Goal: Navigation & Orientation: Find specific page/section

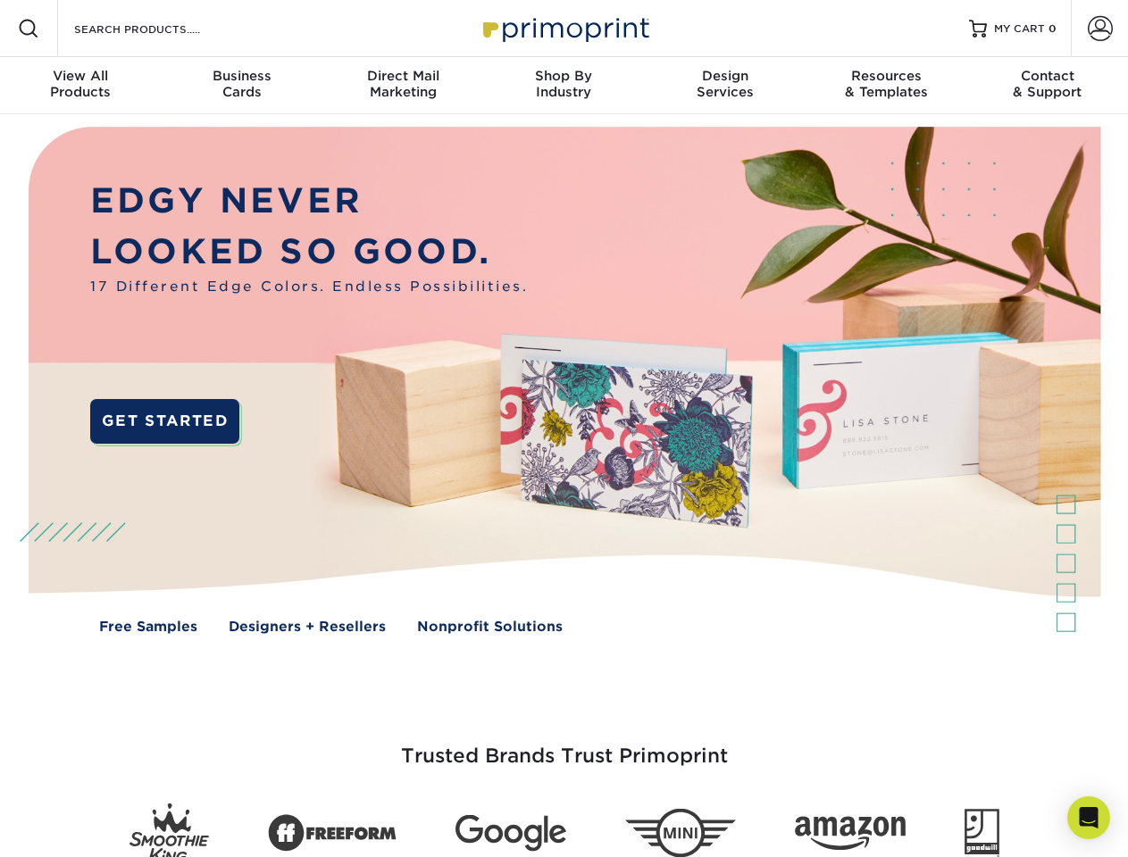
click at [563, 429] on img at bounding box center [563, 393] width 1116 height 558
click at [29, 29] on span at bounding box center [28, 28] width 21 height 21
click at [1099, 29] on span at bounding box center [1099, 28] width 25 height 25
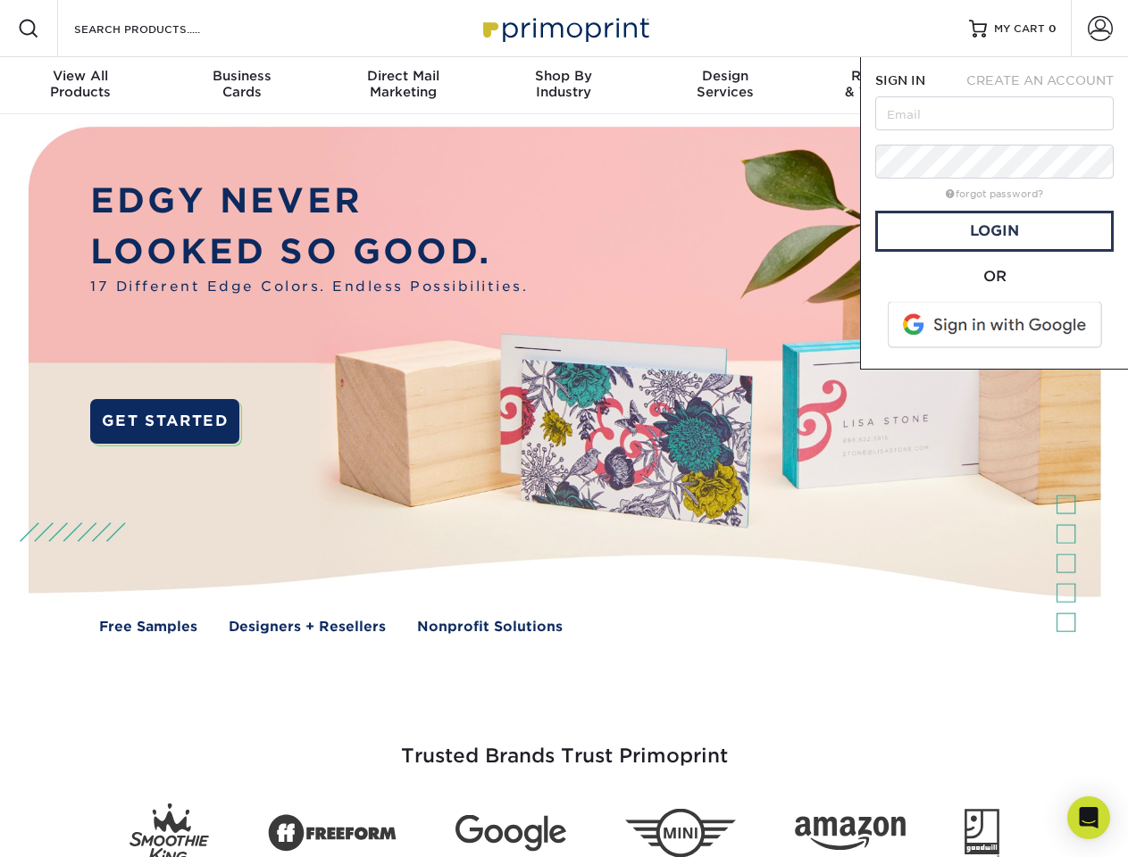
click at [80, 86] on div "View All Products" at bounding box center [80, 84] width 161 height 32
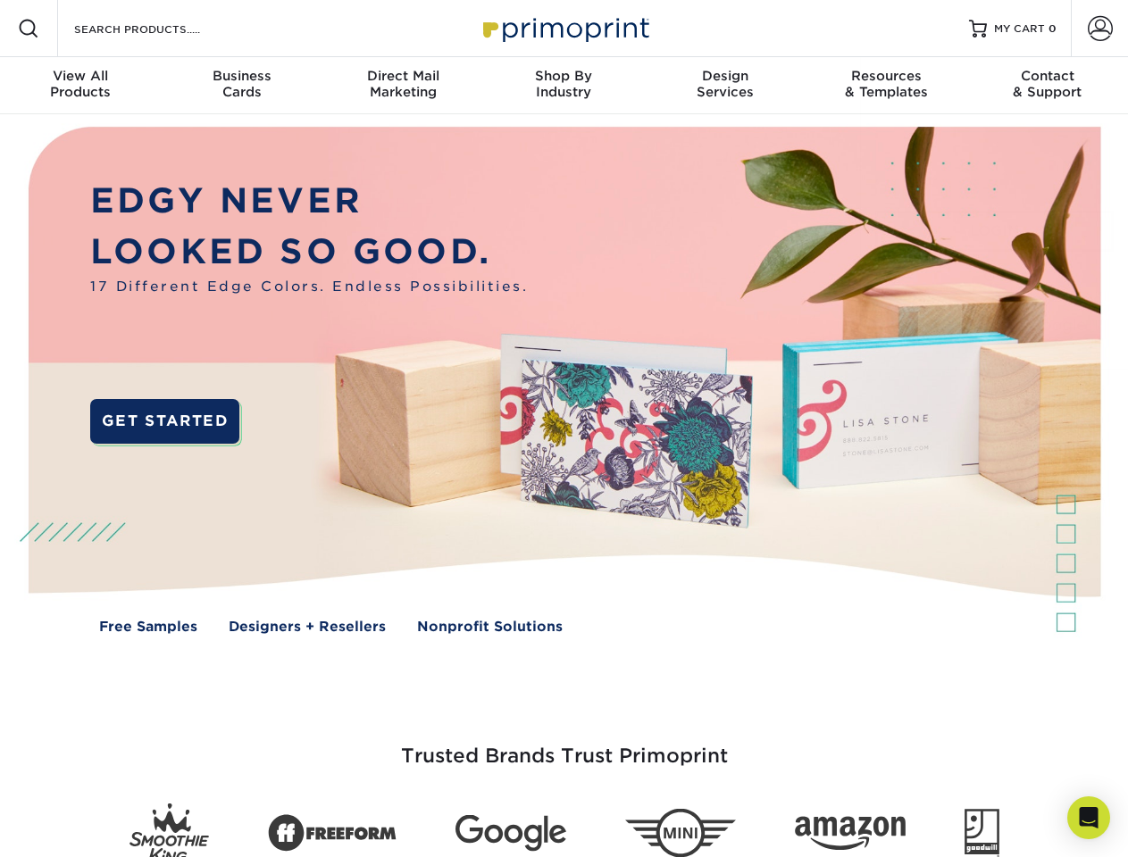
click at [241, 86] on div "Business Cards" at bounding box center [241, 84] width 161 height 32
click at [403, 86] on div "Direct Mail Marketing" at bounding box center [402, 84] width 161 height 32
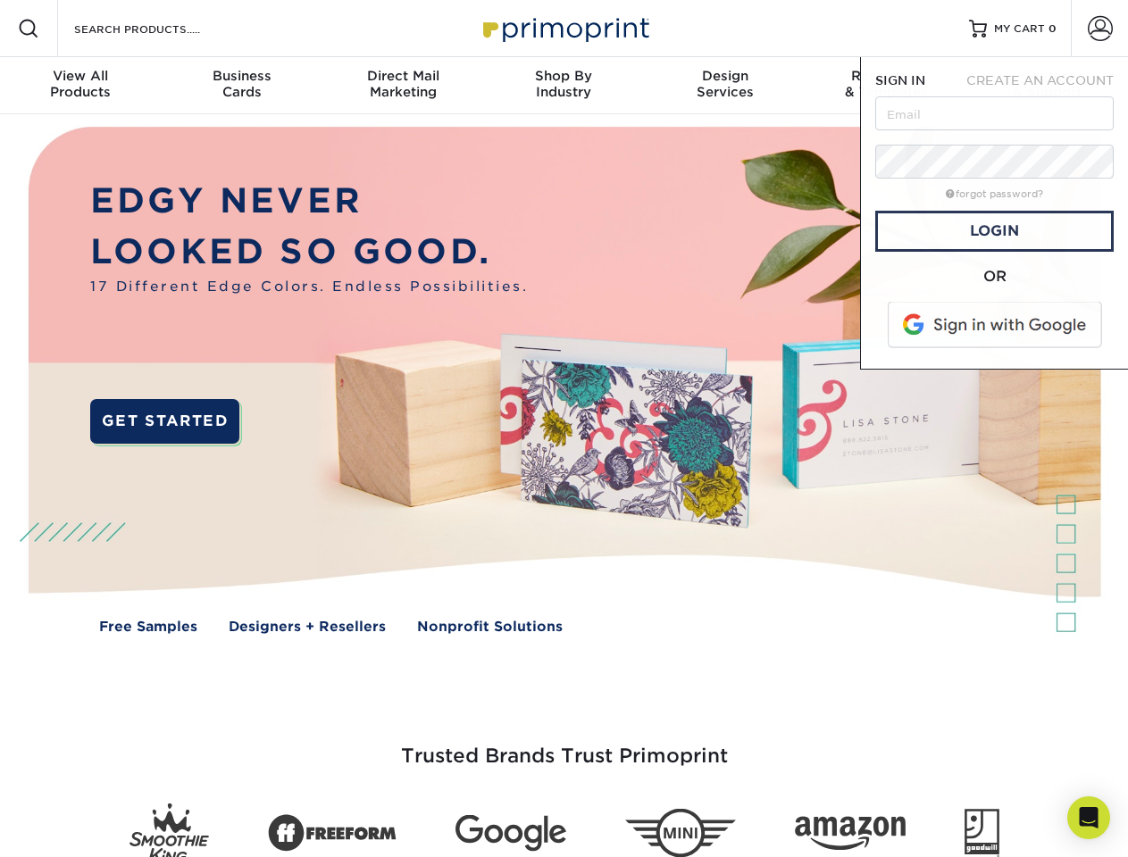
click at [563, 86] on div "Shop By Industry" at bounding box center [563, 84] width 161 height 32
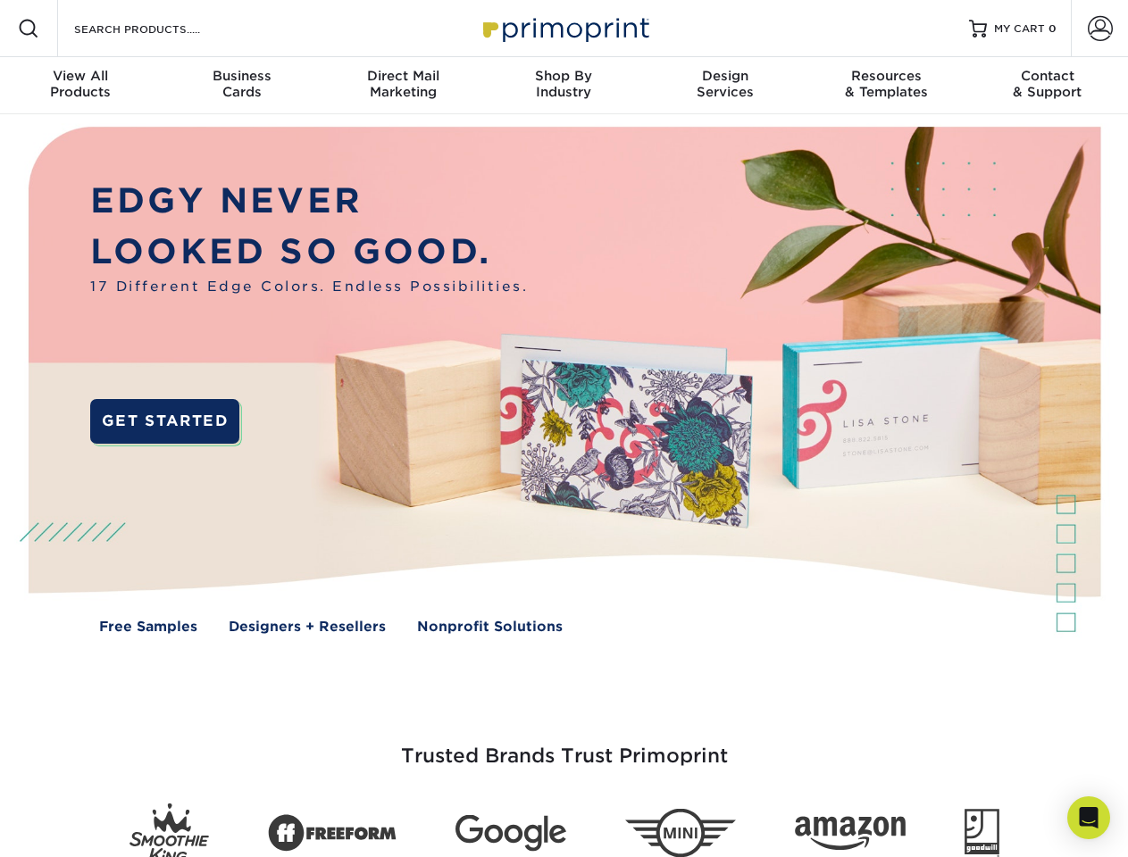
click at [725, 86] on div "Design Services" at bounding box center [725, 84] width 161 height 32
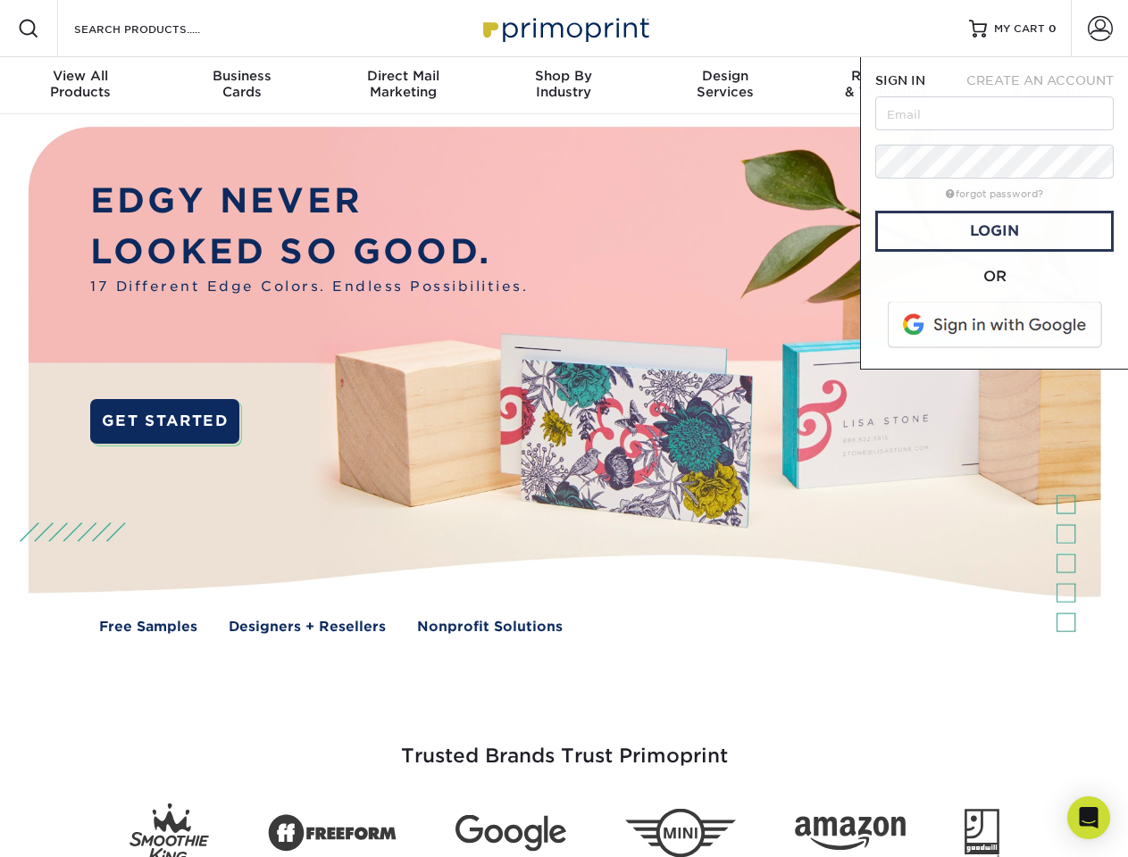
click at [886, 86] on span "SIGN IN" at bounding box center [900, 80] width 50 height 14
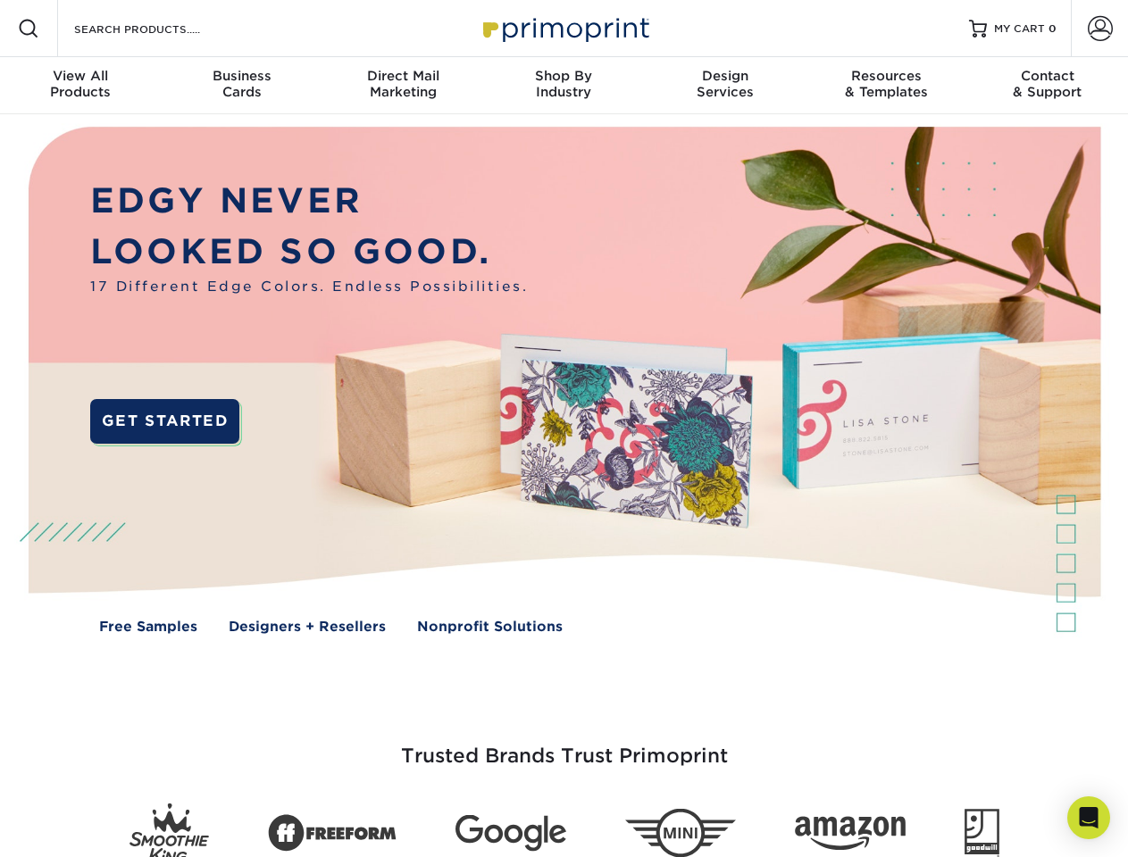
click at [1047, 86] on div "Contact & Support" at bounding box center [1047, 84] width 161 height 32
